Goal: Information Seeking & Learning: Learn about a topic

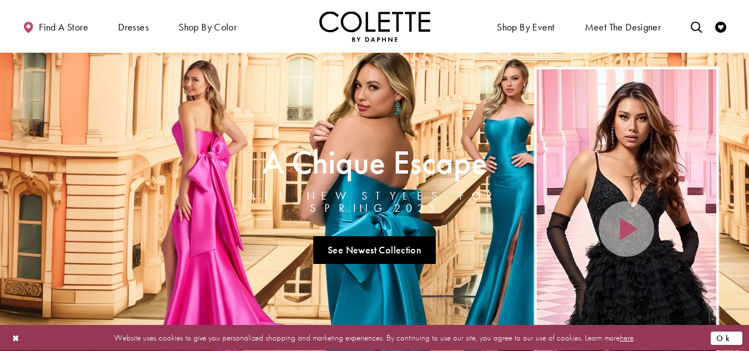
drag, startPoint x: 0, startPoint y: 0, endPoint x: 734, endPoint y: 338, distance: 807.9
click at [734, 338] on button "Ok" at bounding box center [727, 338] width 32 height 14
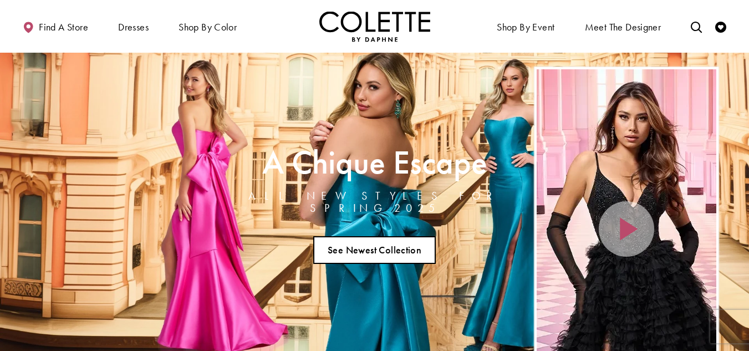
click at [343, 245] on link "See Newest Collection" at bounding box center [374, 250] width 123 height 28
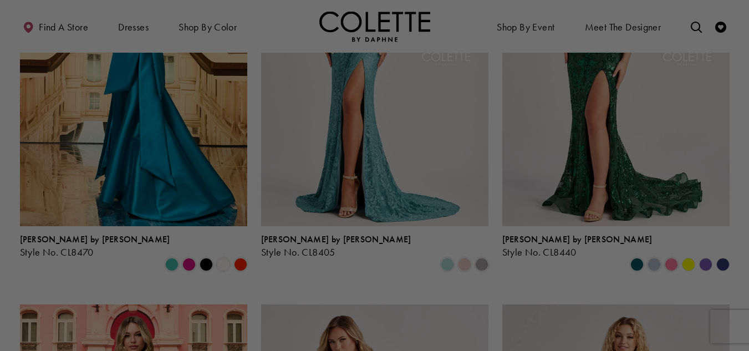
scroll to position [444, 0]
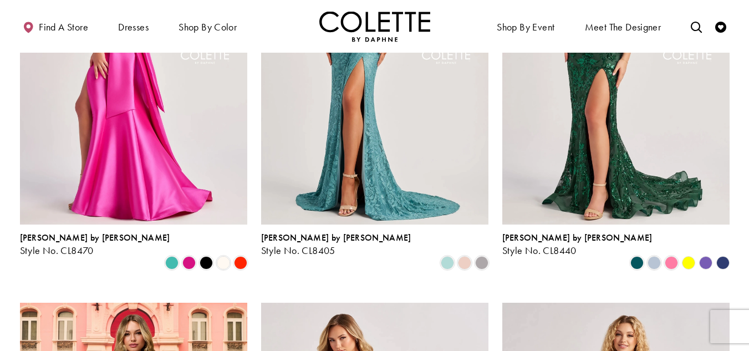
click at [124, 111] on img "Visit Colette by Daphne Style No. CL8470 Page" at bounding box center [133, 59] width 227 height 331
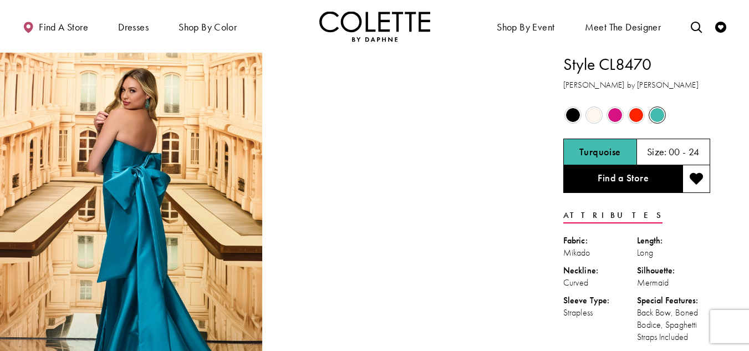
drag, startPoint x: 653, startPoint y: 114, endPoint x: 678, endPoint y: 121, distance: 26.0
click at [653, 114] on span "Product color controls state depends on size chosen" at bounding box center [658, 115] width 14 height 14
click at [134, 108] on img "Full size Style CL8470 Colette by Daphne #0 default Turquoise backface vertical…" at bounding box center [131, 250] width 262 height 394
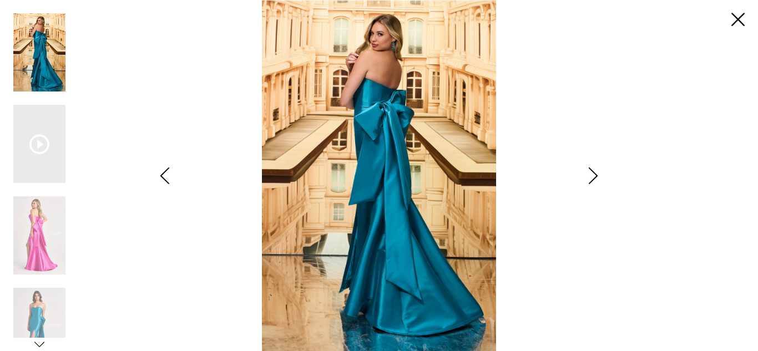
drag, startPoint x: 47, startPoint y: 305, endPoint x: 111, endPoint y: 267, distance: 74.4
click at [48, 303] on img "Scroll List" at bounding box center [39, 327] width 52 height 78
click at [45, 306] on img "Scroll List" at bounding box center [39, 327] width 52 height 78
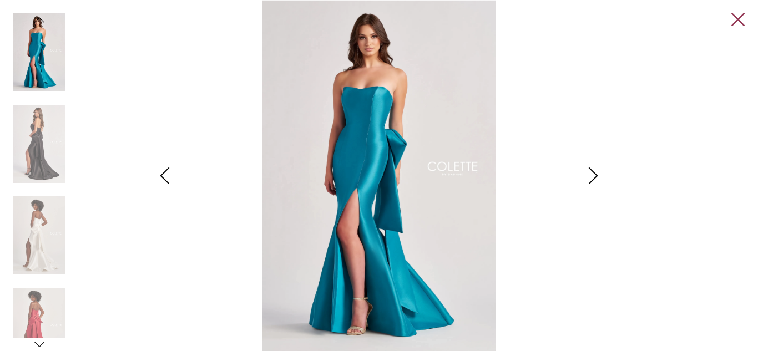
click at [738, 21] on link "Close" at bounding box center [737, 19] width 13 height 13
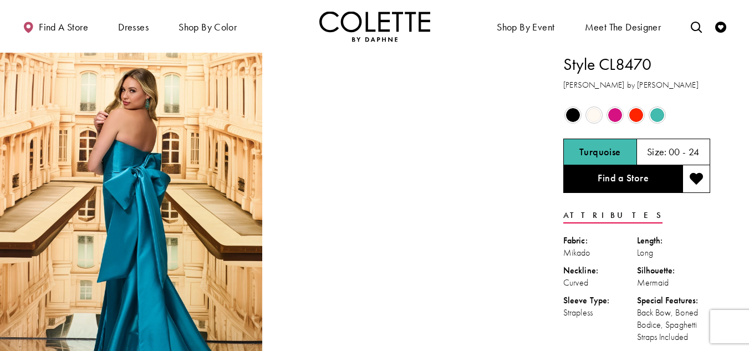
drag, startPoint x: 601, startPoint y: 64, endPoint x: 665, endPoint y: 54, distance: 64.7
click at [665, 54] on h1 "Style CL8470" at bounding box center [637, 64] width 147 height 23
copy h1 "CL8470"
click at [692, 32] on icon "Toggle search" at bounding box center [696, 27] width 11 height 11
click at [660, 31] on input "Search" at bounding box center [641, 27] width 134 height 17
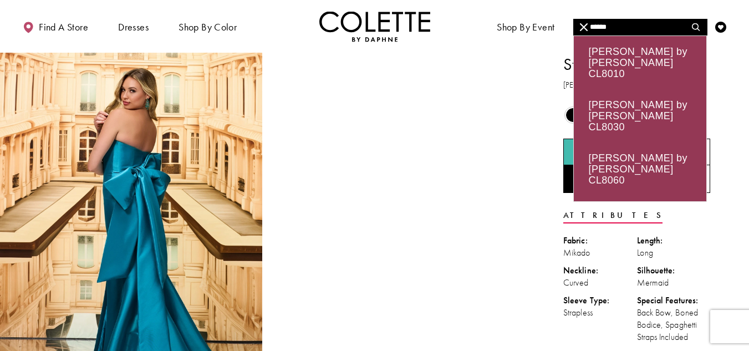
type input "******"
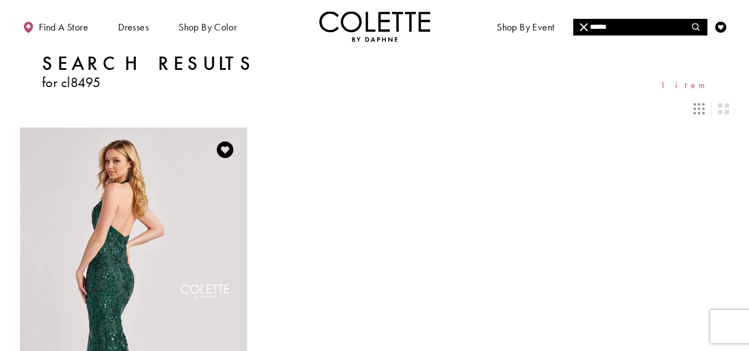
click at [209, 197] on img "Visit Colette by Daphne Style No. CL8495 Page" at bounding box center [133, 293] width 227 height 331
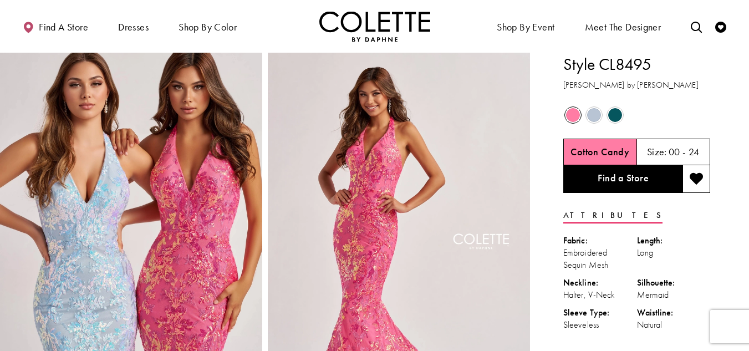
click at [611, 116] on span "Product color controls state depends on size chosen" at bounding box center [615, 115] width 14 height 14
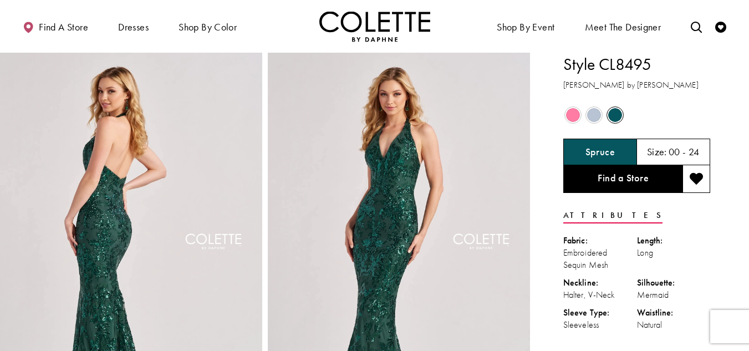
drag, startPoint x: 599, startPoint y: 67, endPoint x: 660, endPoint y: 59, distance: 62.1
click at [660, 59] on h1 "Style CL8495" at bounding box center [637, 64] width 147 height 23
copy h1 "CL8495"
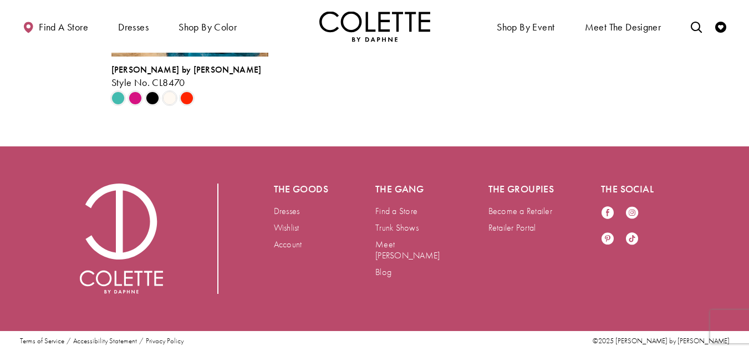
scroll to position [2274, 0]
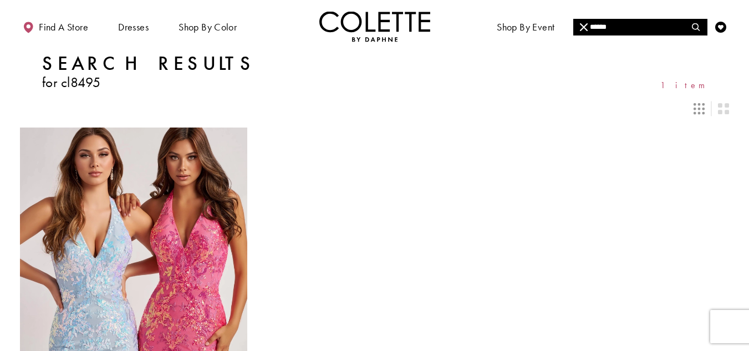
click at [662, 29] on input "******" at bounding box center [641, 27] width 134 height 17
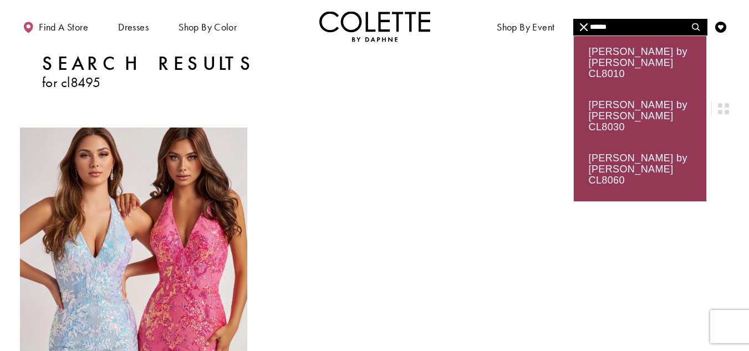
type input "******"
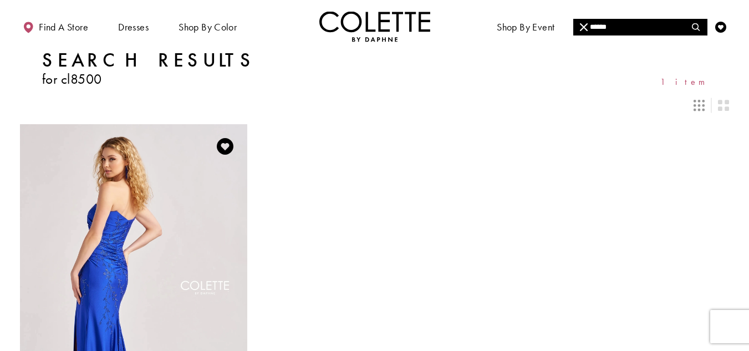
scroll to position [166, 0]
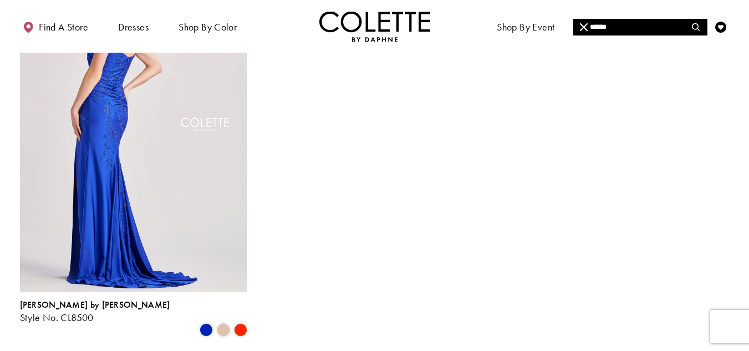
click at [110, 179] on img "Visit Colette by Daphne Style No. CL8500 Page" at bounding box center [133, 126] width 227 height 331
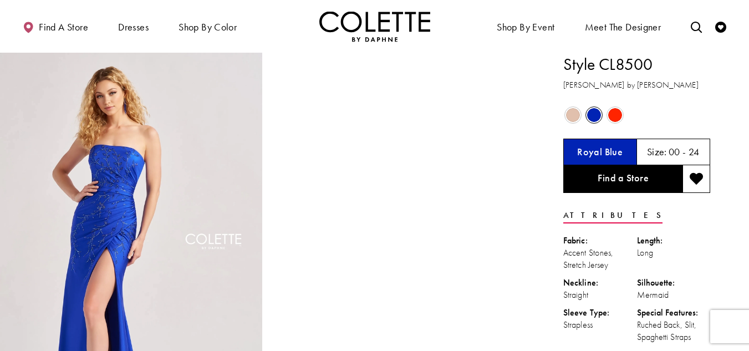
drag, startPoint x: 599, startPoint y: 66, endPoint x: 661, endPoint y: 63, distance: 62.7
click at [661, 63] on h1 "Style CL8500" at bounding box center [637, 64] width 147 height 23
copy h1 "CL8500"
click at [698, 29] on icon "Toggle search" at bounding box center [696, 27] width 11 height 11
click at [663, 29] on input "Search" at bounding box center [641, 27] width 134 height 17
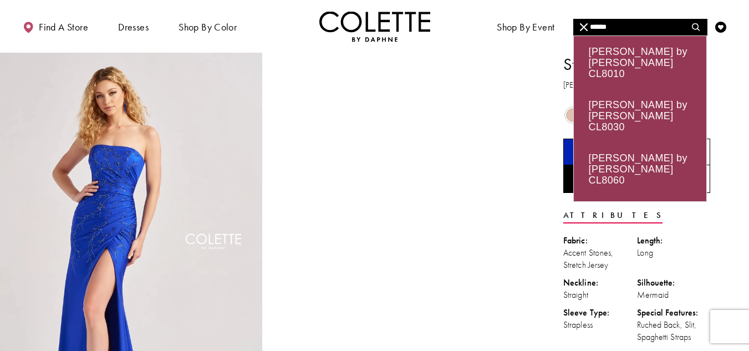
type input "******"
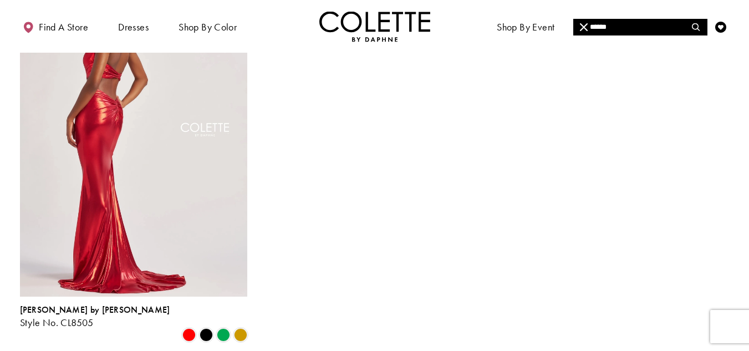
scroll to position [166, 0]
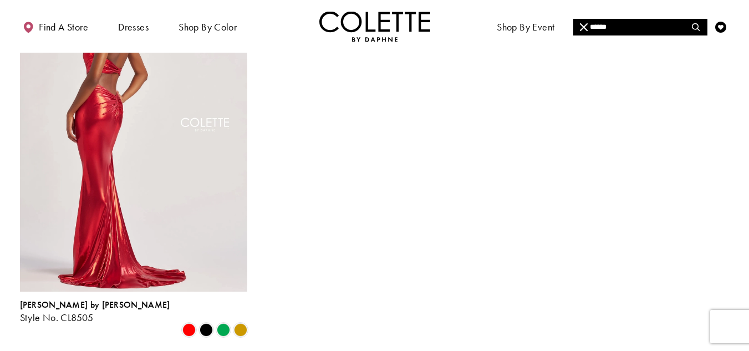
click at [165, 172] on img "Visit Colette by Daphne Style No. CL8505 Page" at bounding box center [133, 126] width 227 height 331
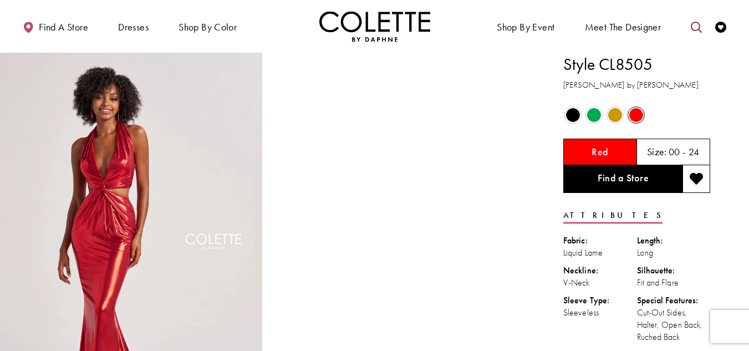
click at [696, 29] on icon "Toggle search" at bounding box center [696, 27] width 11 height 11
click at [668, 26] on input "Search" at bounding box center [641, 27] width 134 height 17
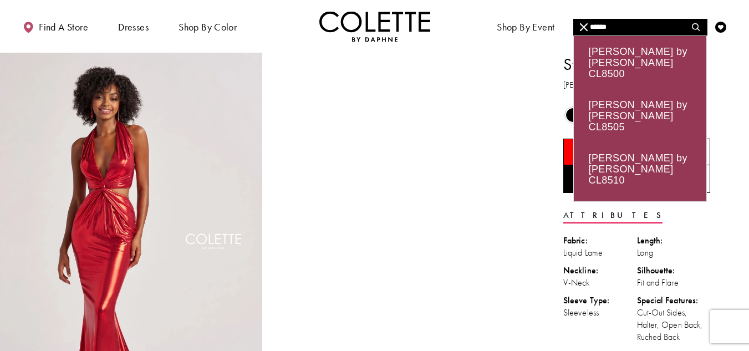
type input "******"
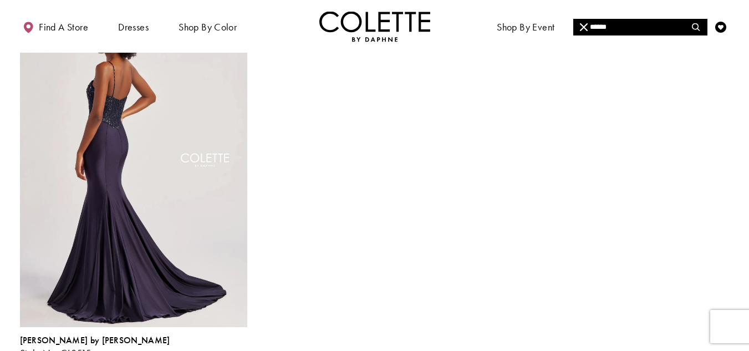
scroll to position [166, 0]
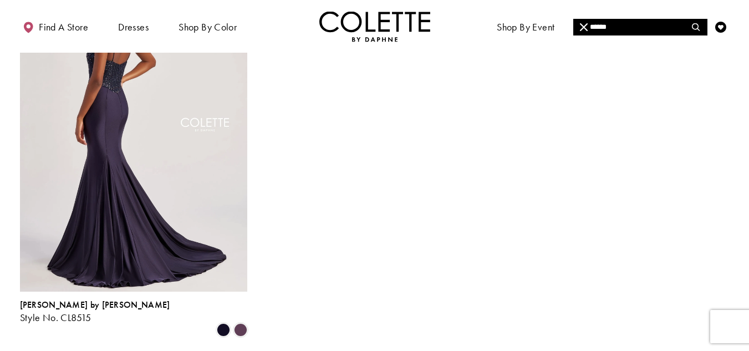
click at [129, 202] on img "Visit Colette by Daphne Style No. CL8515 Page" at bounding box center [133, 126] width 227 height 331
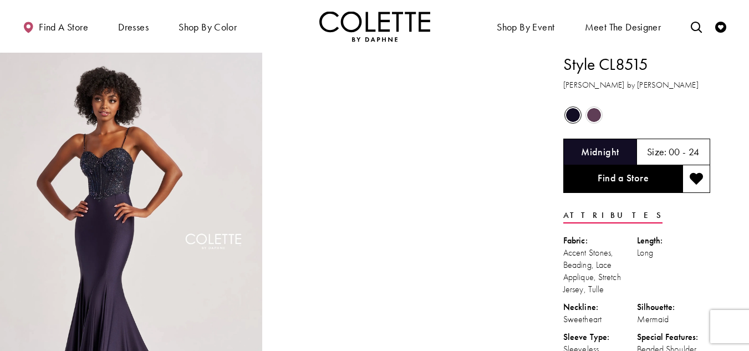
click at [595, 114] on span "Product color controls state depends on size chosen" at bounding box center [594, 115] width 14 height 14
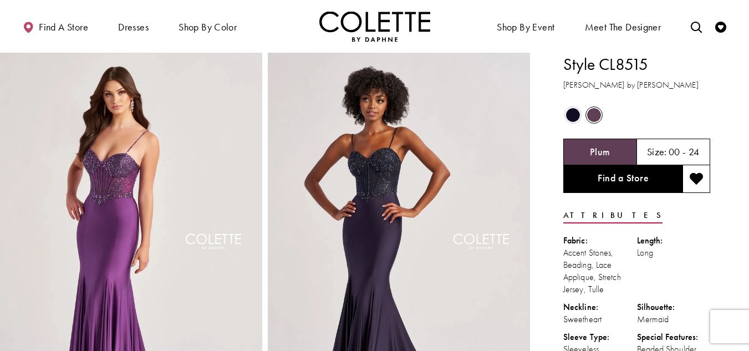
drag, startPoint x: 600, startPoint y: 64, endPoint x: 658, endPoint y: 65, distance: 58.2
click at [658, 65] on h1 "Style CL8515" at bounding box center [637, 64] width 147 height 23
copy h1 "CL8515"
click at [698, 27] on icon "Toggle search" at bounding box center [696, 27] width 11 height 11
click at [617, 31] on input "Search" at bounding box center [641, 27] width 134 height 17
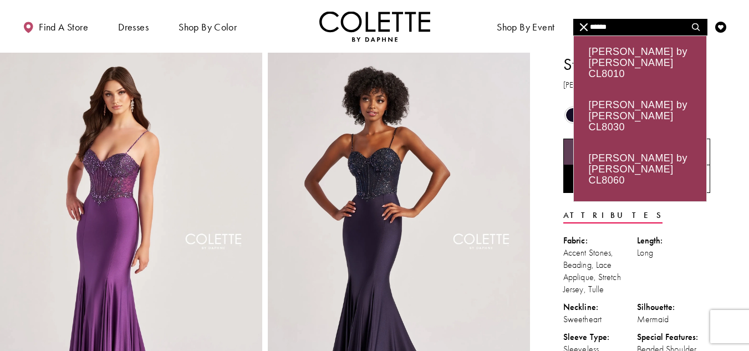
type input "******"
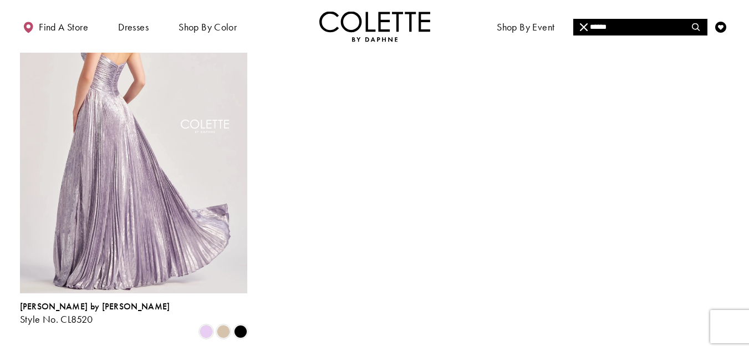
scroll to position [166, 0]
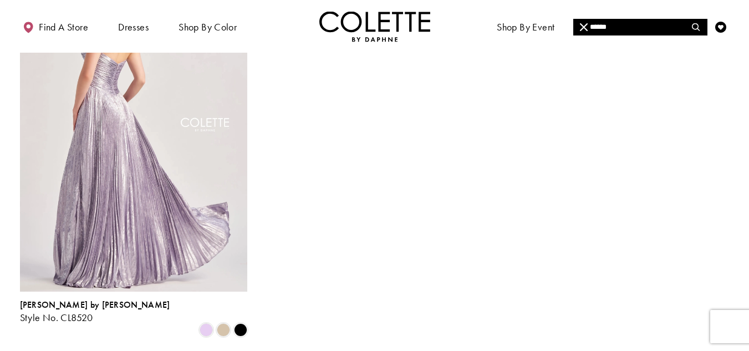
click at [134, 132] on img "Visit Colette by Daphne Style No. CL8520 Page" at bounding box center [133, 126] width 227 height 331
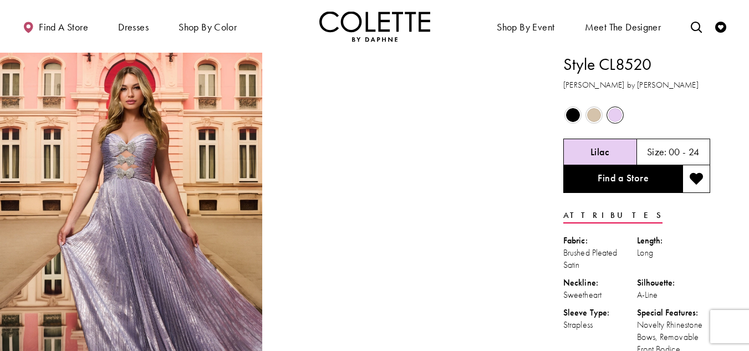
click at [594, 115] on span "Product color controls state depends on size chosen" at bounding box center [594, 115] width 14 height 14
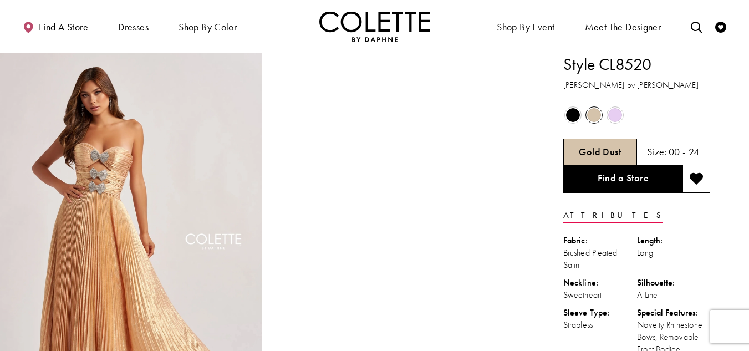
drag, startPoint x: 602, startPoint y: 67, endPoint x: 653, endPoint y: 72, distance: 51.8
click at [653, 72] on h1 "Style CL8520" at bounding box center [637, 64] width 147 height 23
copy h1 "CL8520"
click at [701, 26] on icon "Toggle search" at bounding box center [696, 27] width 11 height 11
click at [663, 24] on input "Search" at bounding box center [641, 27] width 134 height 17
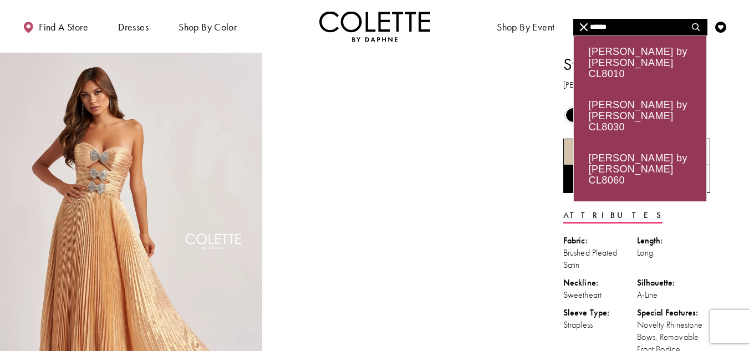
type input "******"
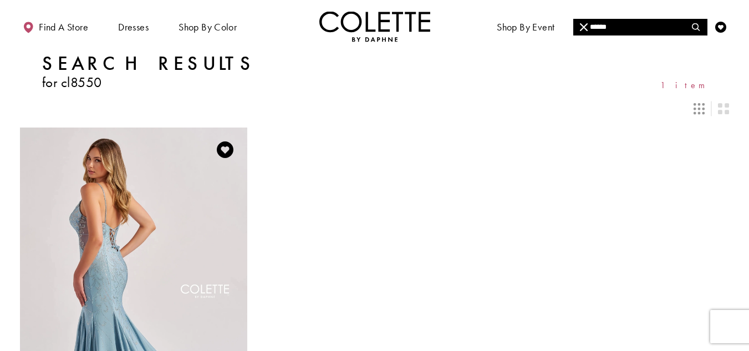
click at [156, 215] on img "Visit Colette by Daphne Style No. CL8550 Page" at bounding box center [133, 293] width 227 height 331
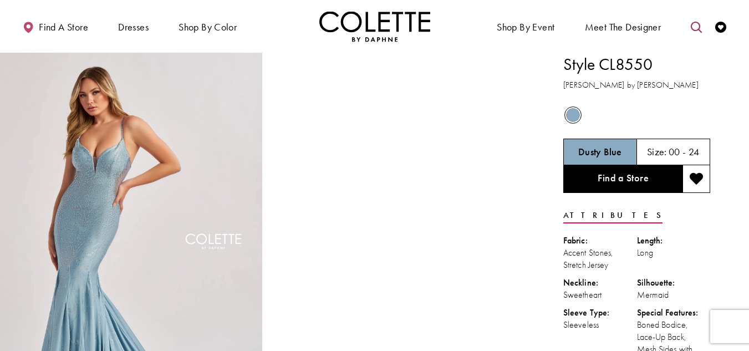
click at [695, 28] on icon "Toggle search" at bounding box center [696, 27] width 11 height 11
click at [656, 28] on input "Search" at bounding box center [641, 27] width 134 height 17
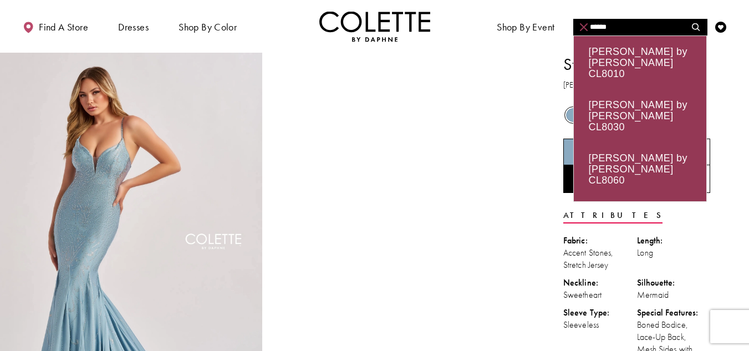
type input "******"
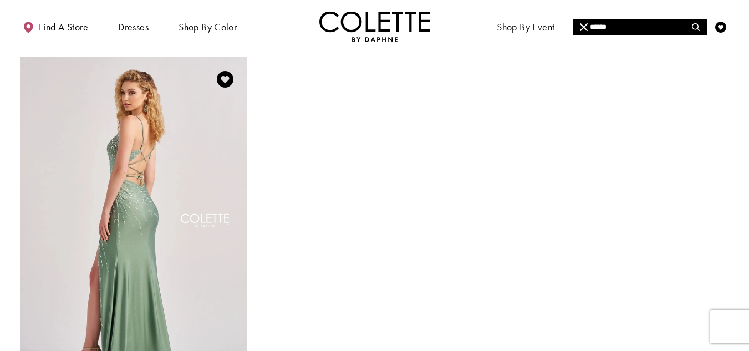
scroll to position [55, 0]
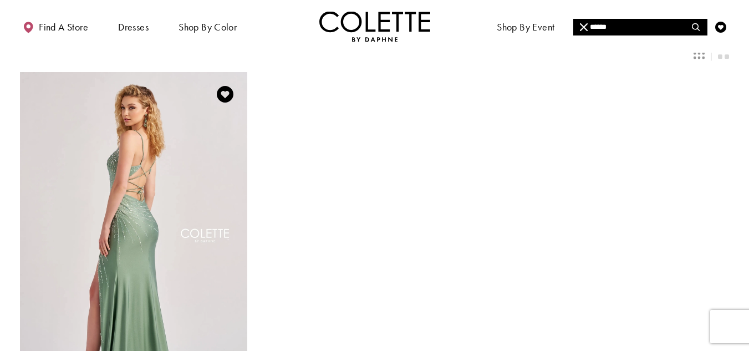
click at [159, 184] on img "Visit Colette by Daphne Style No. CL8555 Page" at bounding box center [133, 237] width 227 height 331
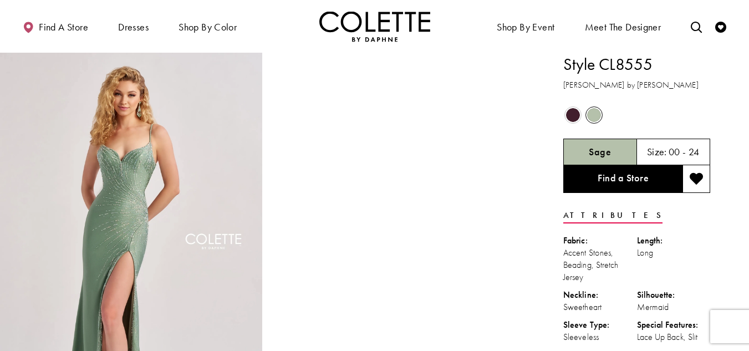
click at [571, 118] on span "Product color controls state depends on size chosen" at bounding box center [573, 115] width 14 height 14
